Goal: Information Seeking & Learning: Learn about a topic

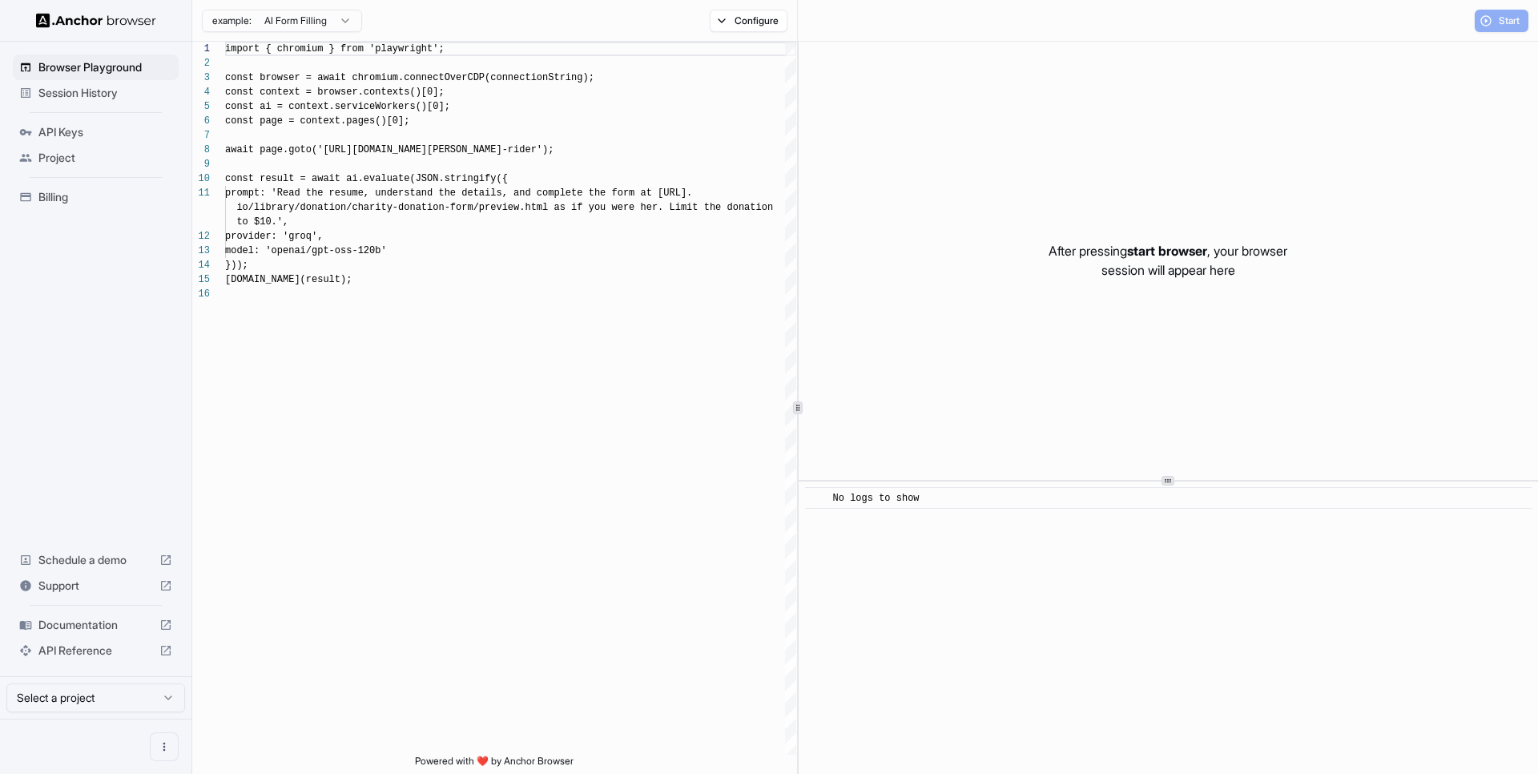
scroll to position [144, 0]
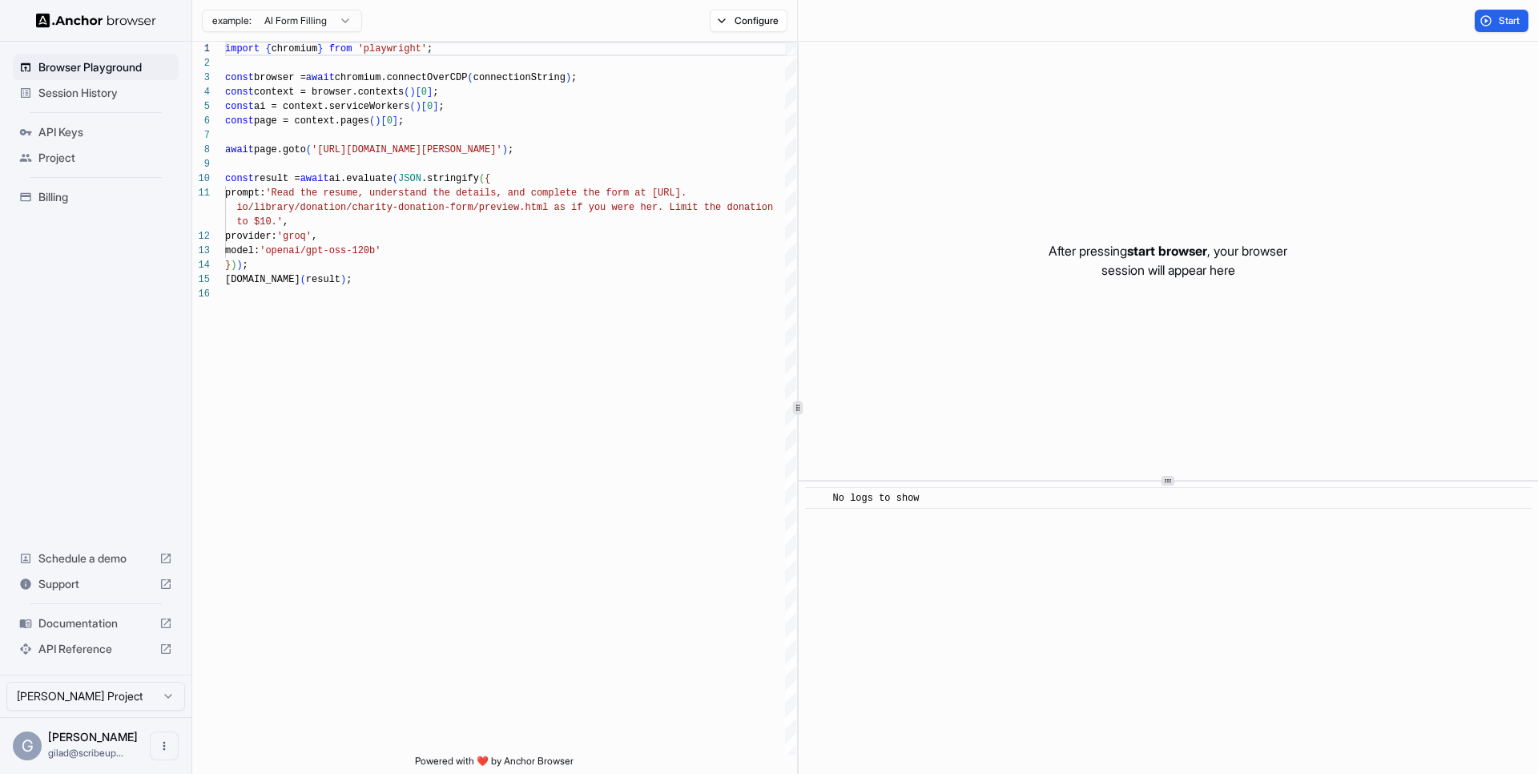
click at [99, 636] on div "API Reference" at bounding box center [96, 649] width 166 height 26
click at [104, 635] on div "Documentation" at bounding box center [96, 623] width 166 height 26
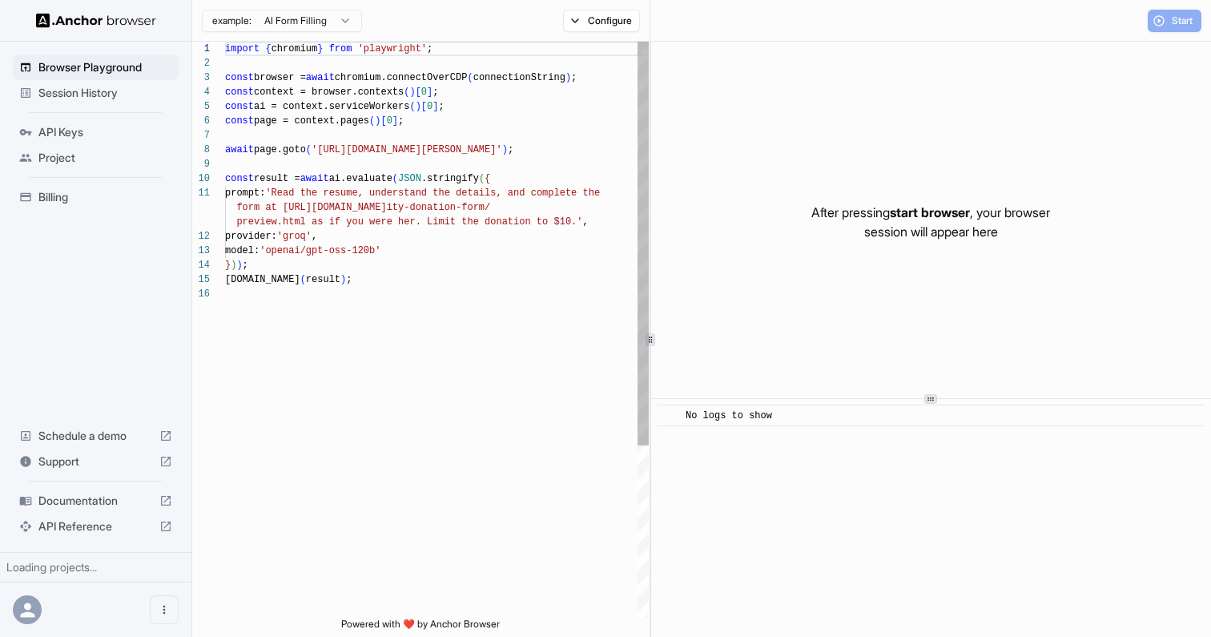
scroll to position [144, 0]
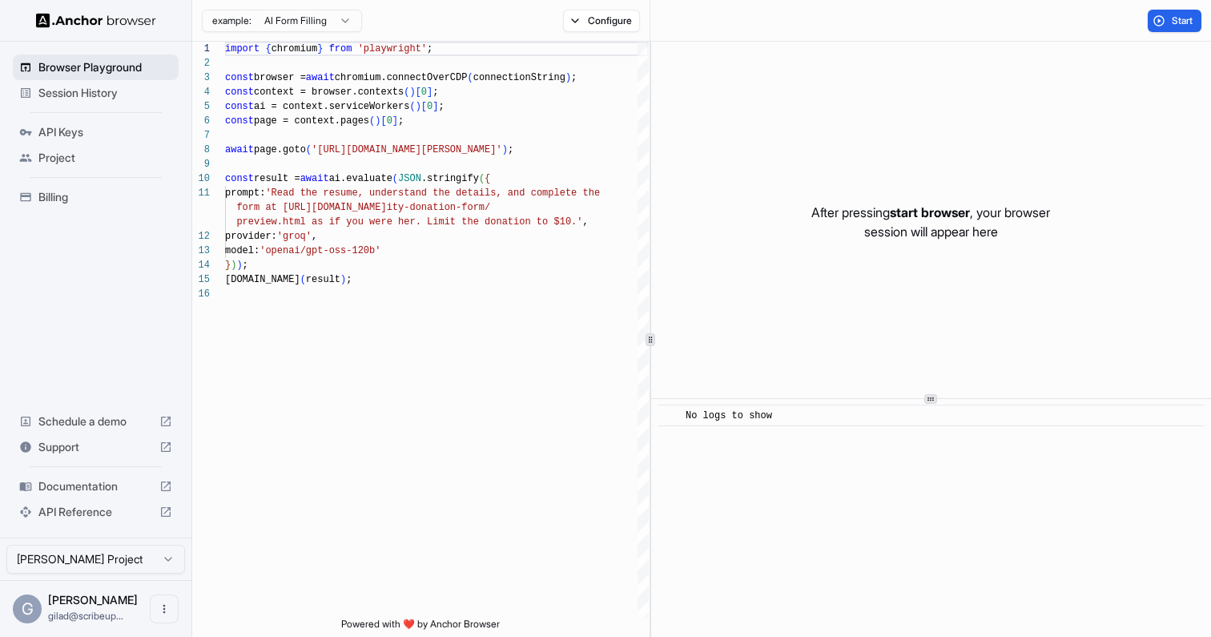
click at [141, 79] on div "Browser Playground" at bounding box center [96, 67] width 166 height 26
click at [140, 85] on span "Session History" at bounding box center [105, 93] width 134 height 16
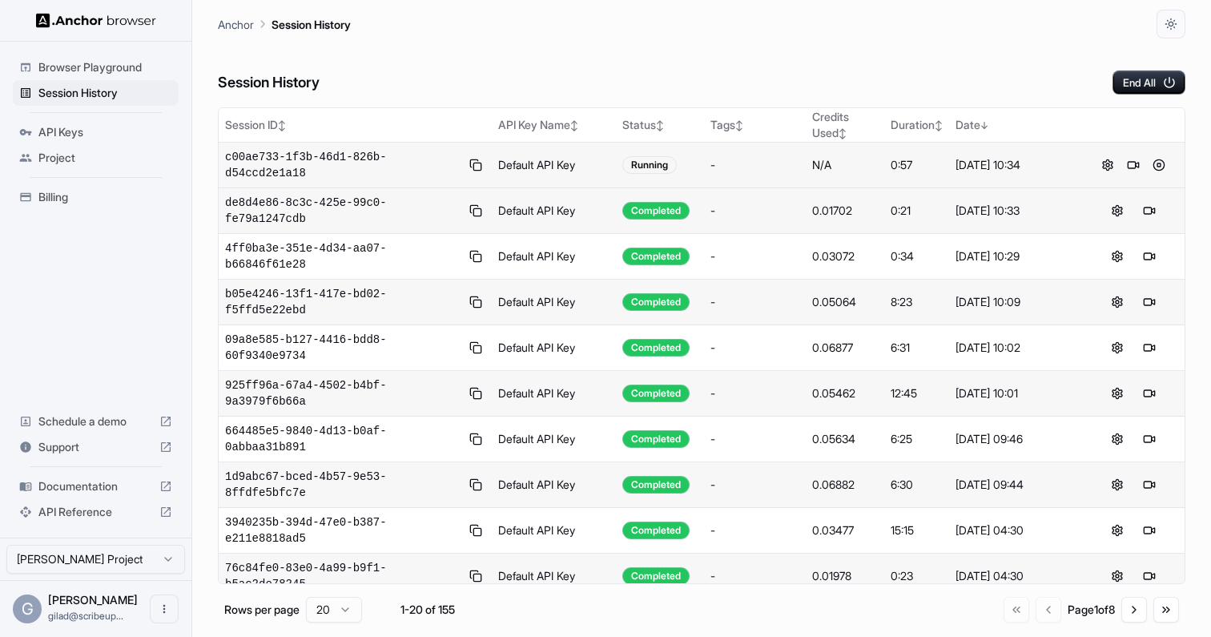
click at [313, 155] on span "c00ae733-1f3b-46d1-826b-d54ccd2e1a18" at bounding box center [343, 165] width 236 height 32
click at [1130, 167] on button at bounding box center [1133, 164] width 19 height 19
